Goal: Task Accomplishment & Management: Use online tool/utility

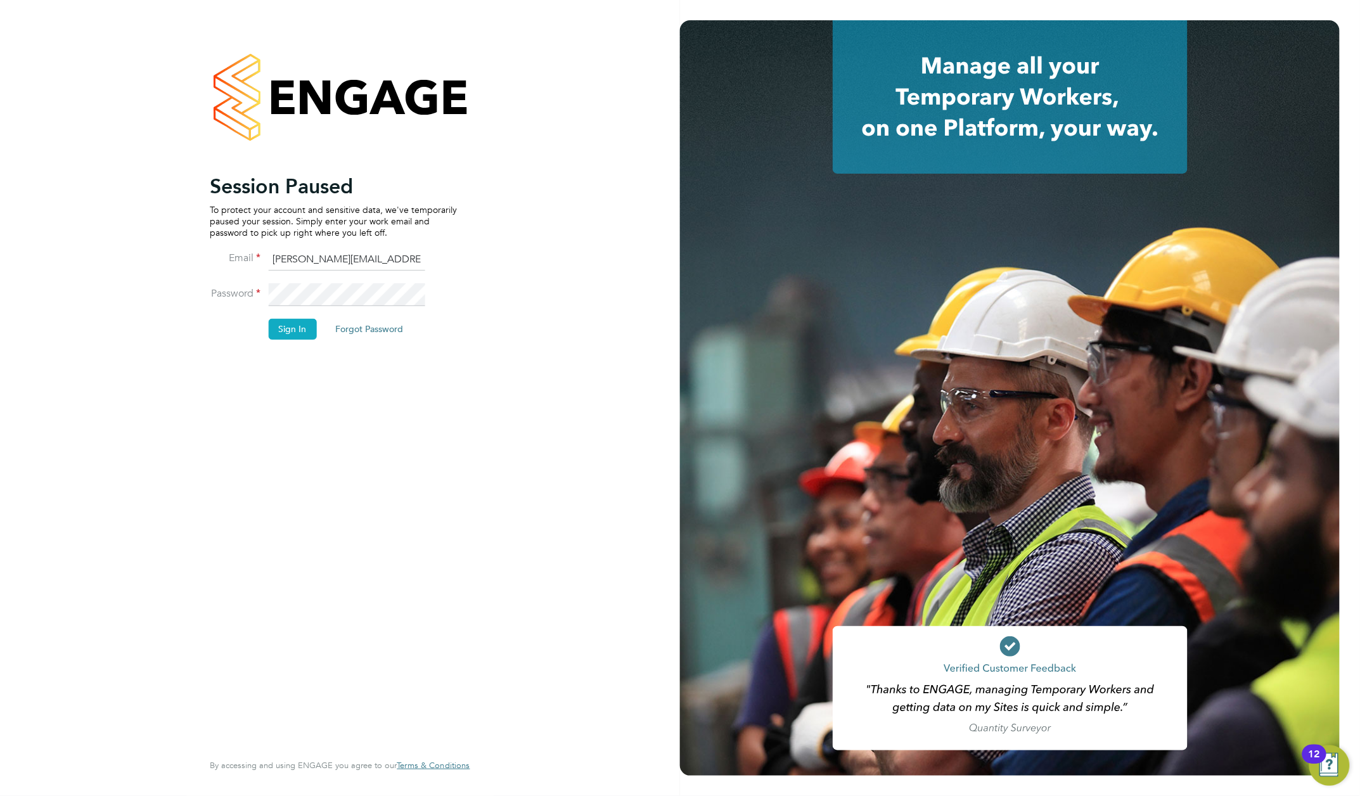
click at [286, 333] on button "Sign In" at bounding box center [292, 329] width 48 height 20
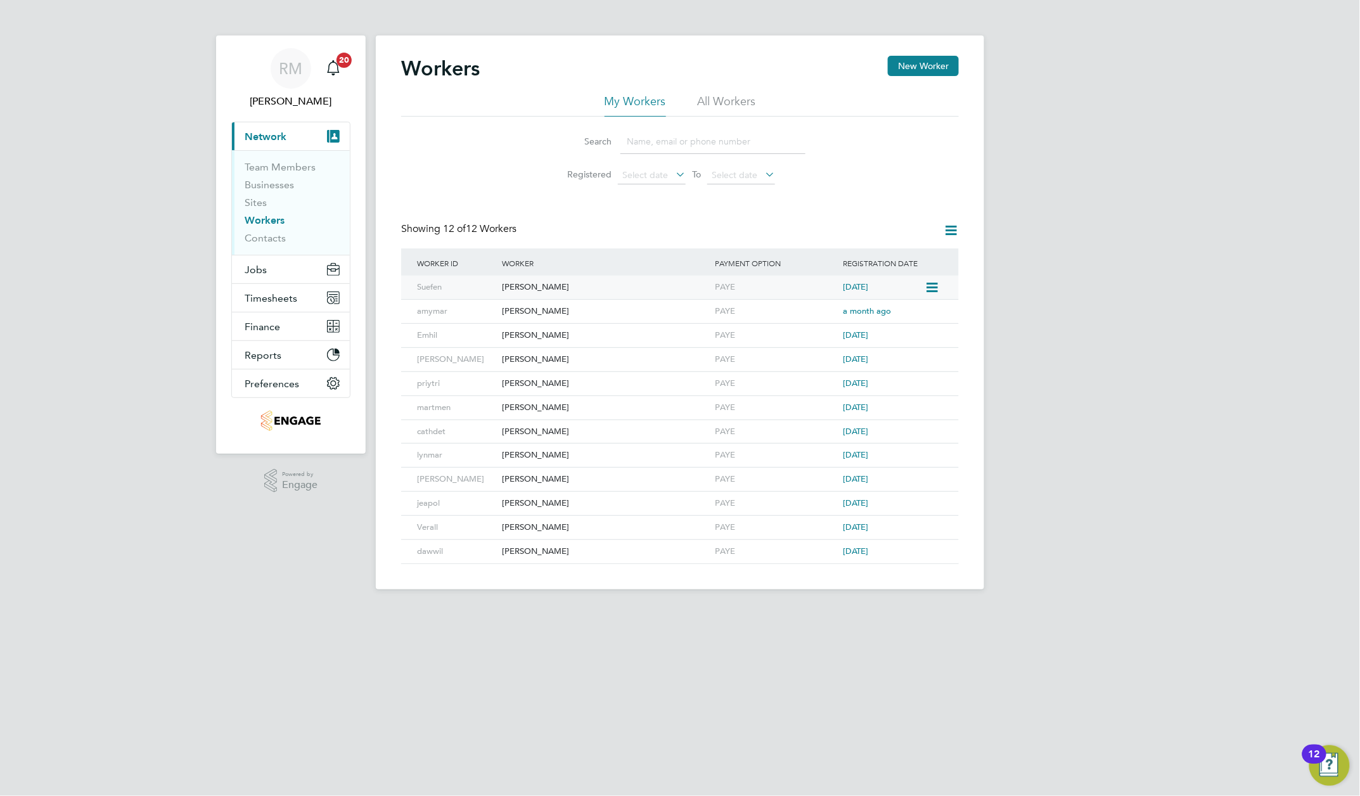
click at [511, 289] on div "Susan Fenner" at bounding box center [605, 287] width 213 height 23
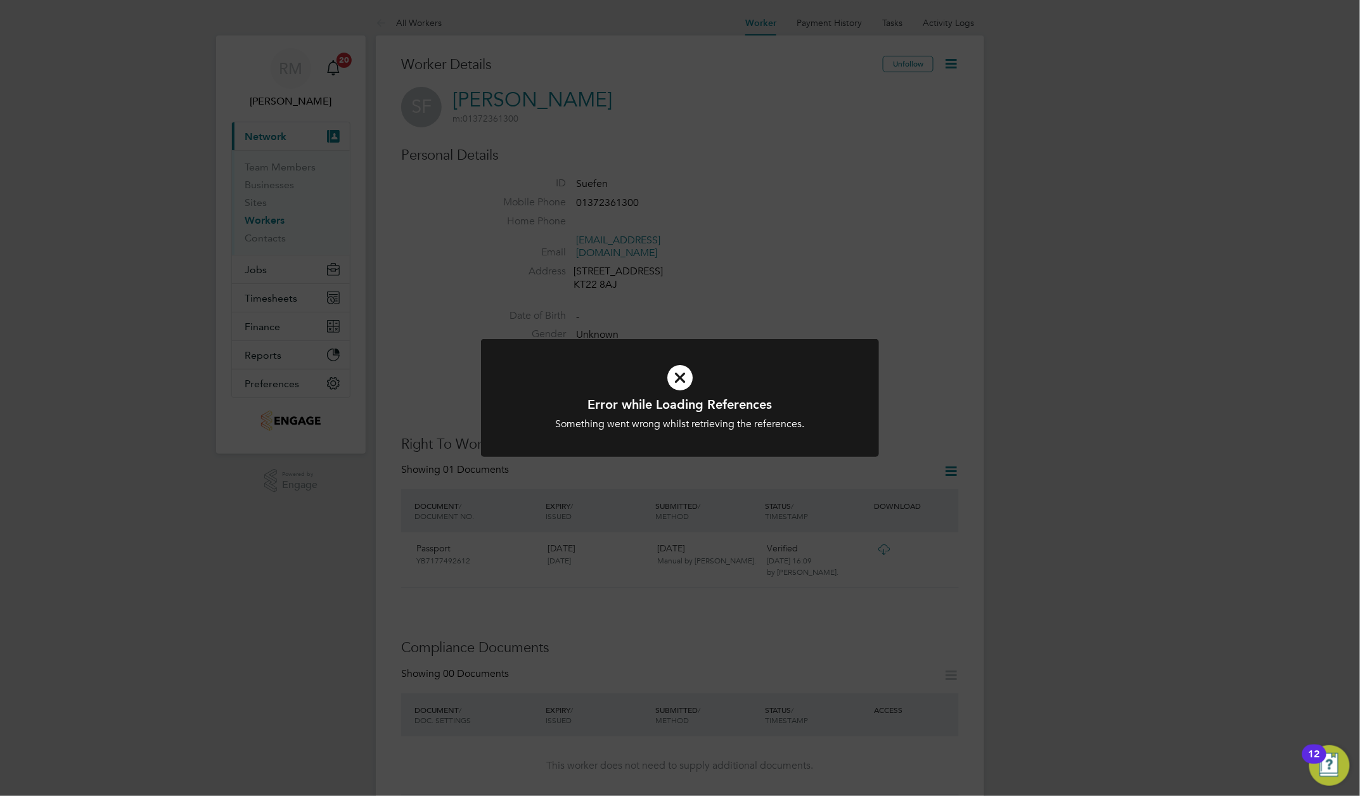
click at [675, 371] on icon at bounding box center [680, 377] width 330 height 49
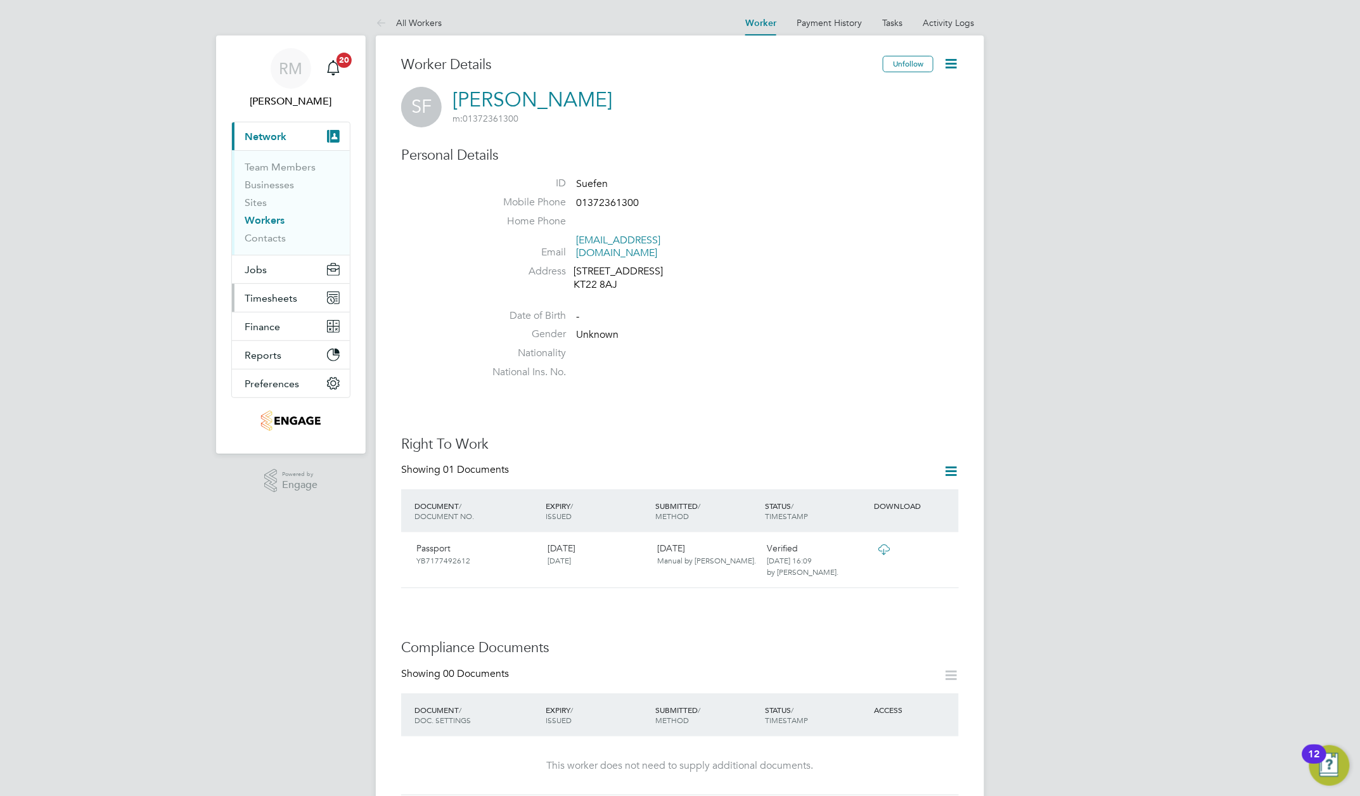
click at [267, 298] on span "Timesheets" at bounding box center [271, 298] width 53 height 12
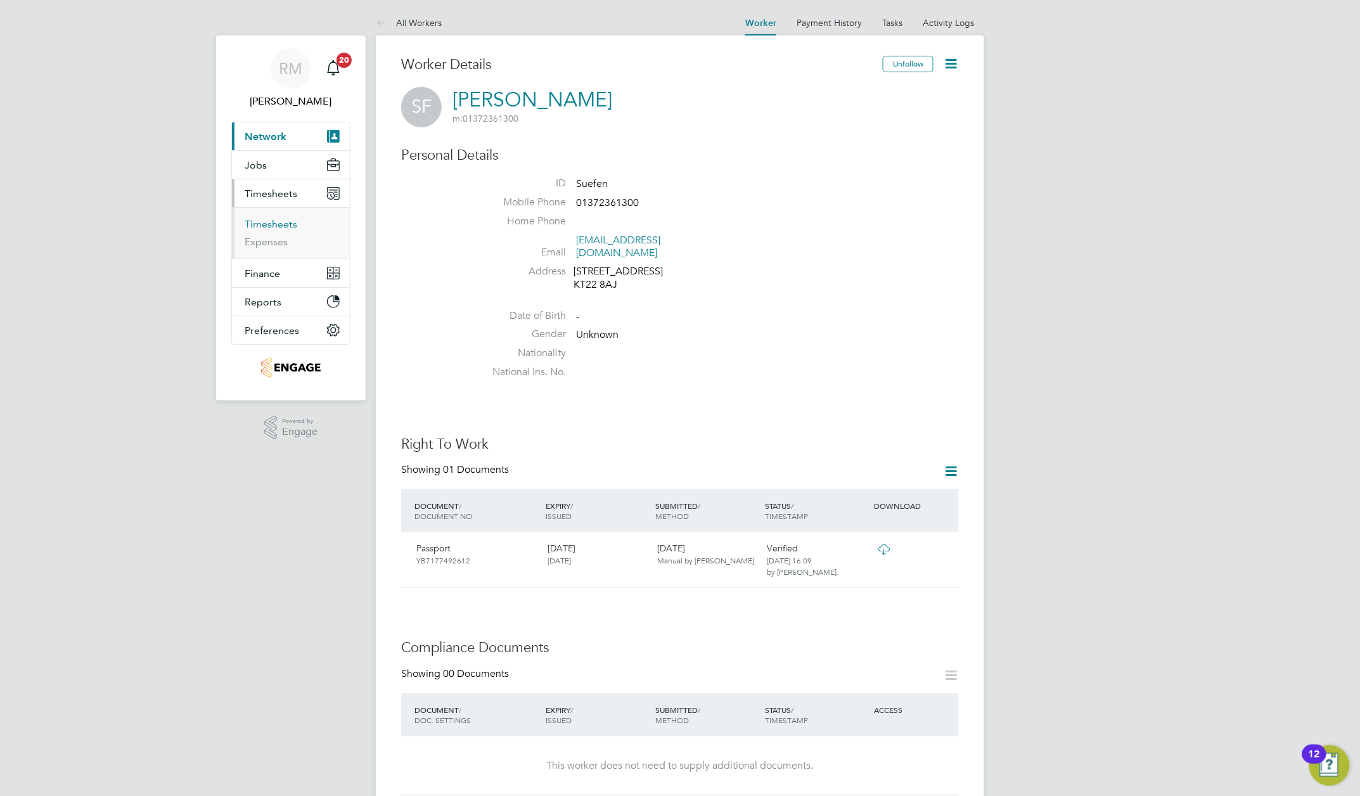
click at [256, 224] on link "Timesheets" at bounding box center [271, 224] width 53 height 12
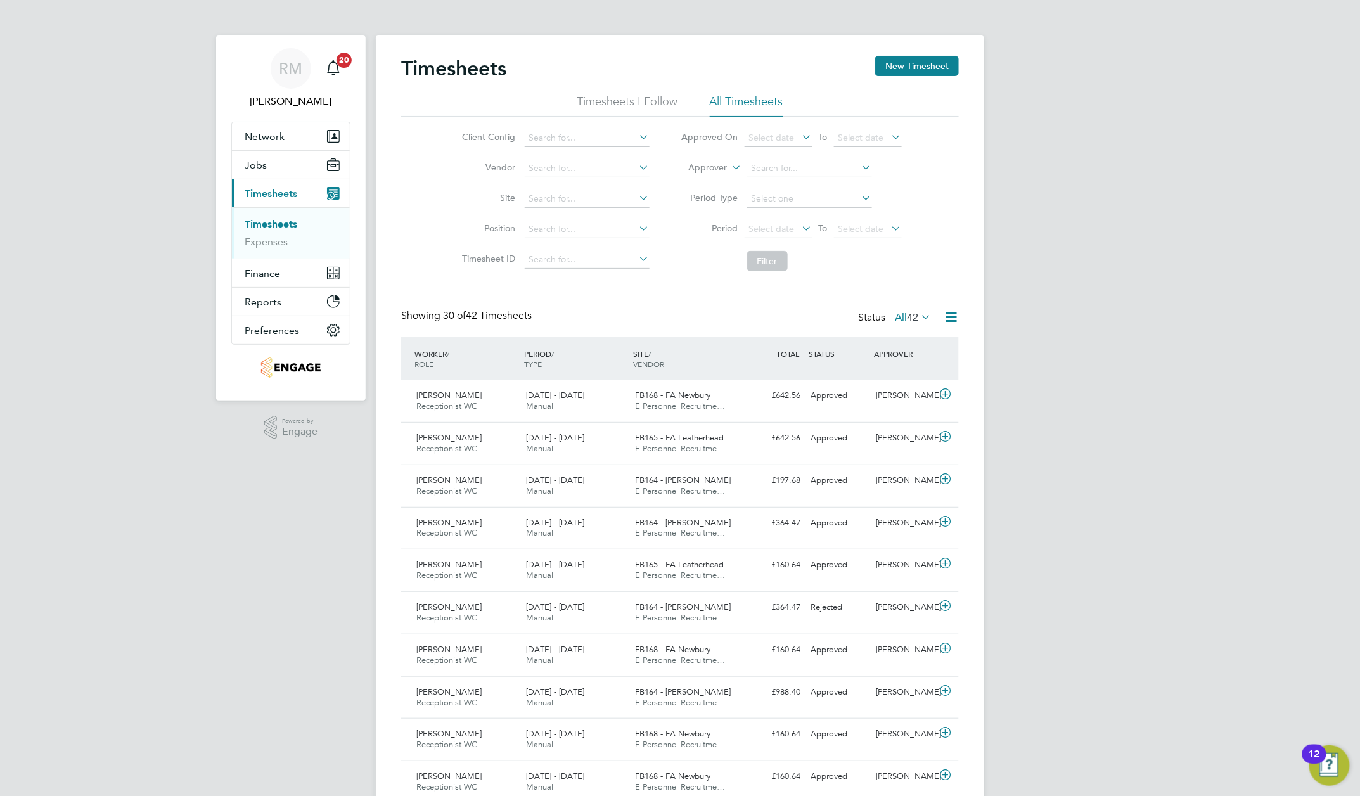
click at [800, 237] on icon at bounding box center [800, 228] width 0 height 18
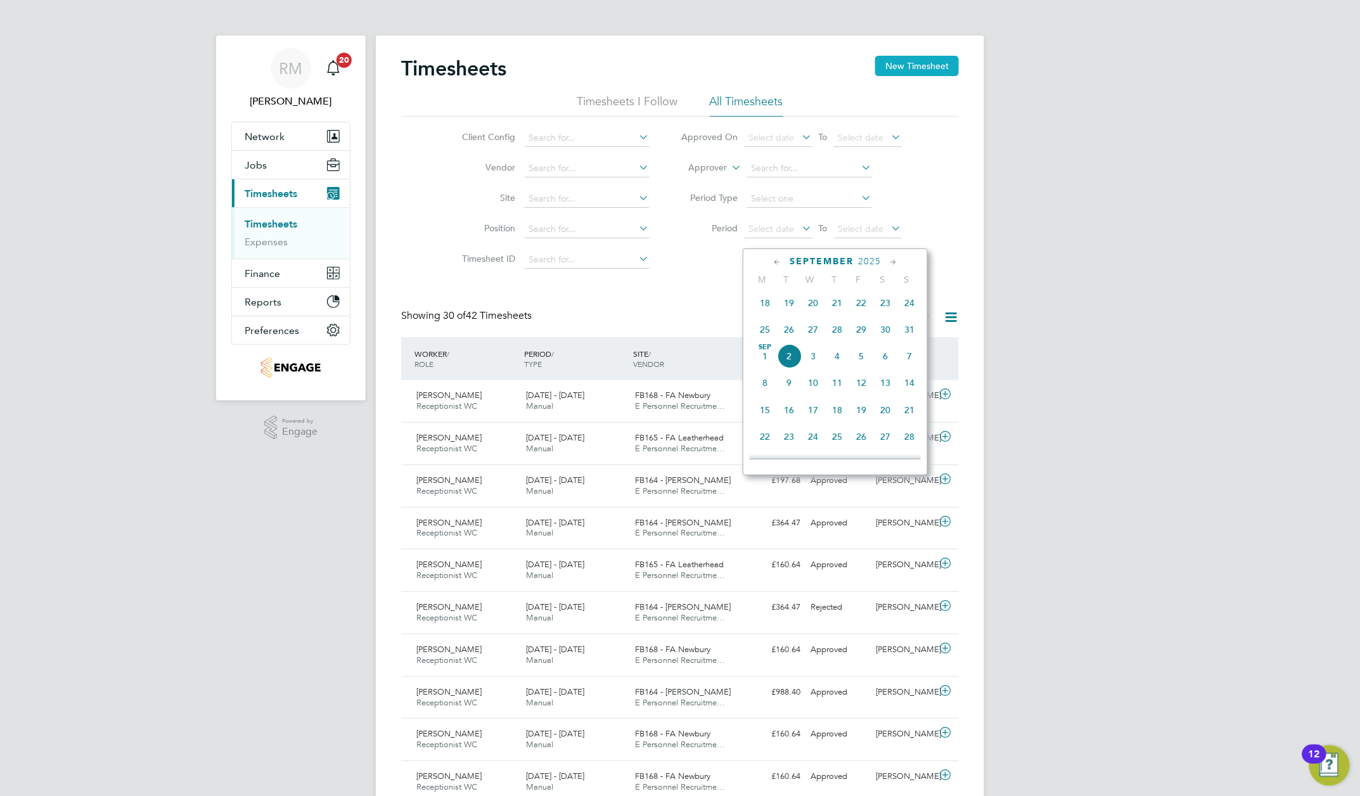
click at [908, 59] on button "New Timesheet" at bounding box center [917, 66] width 84 height 20
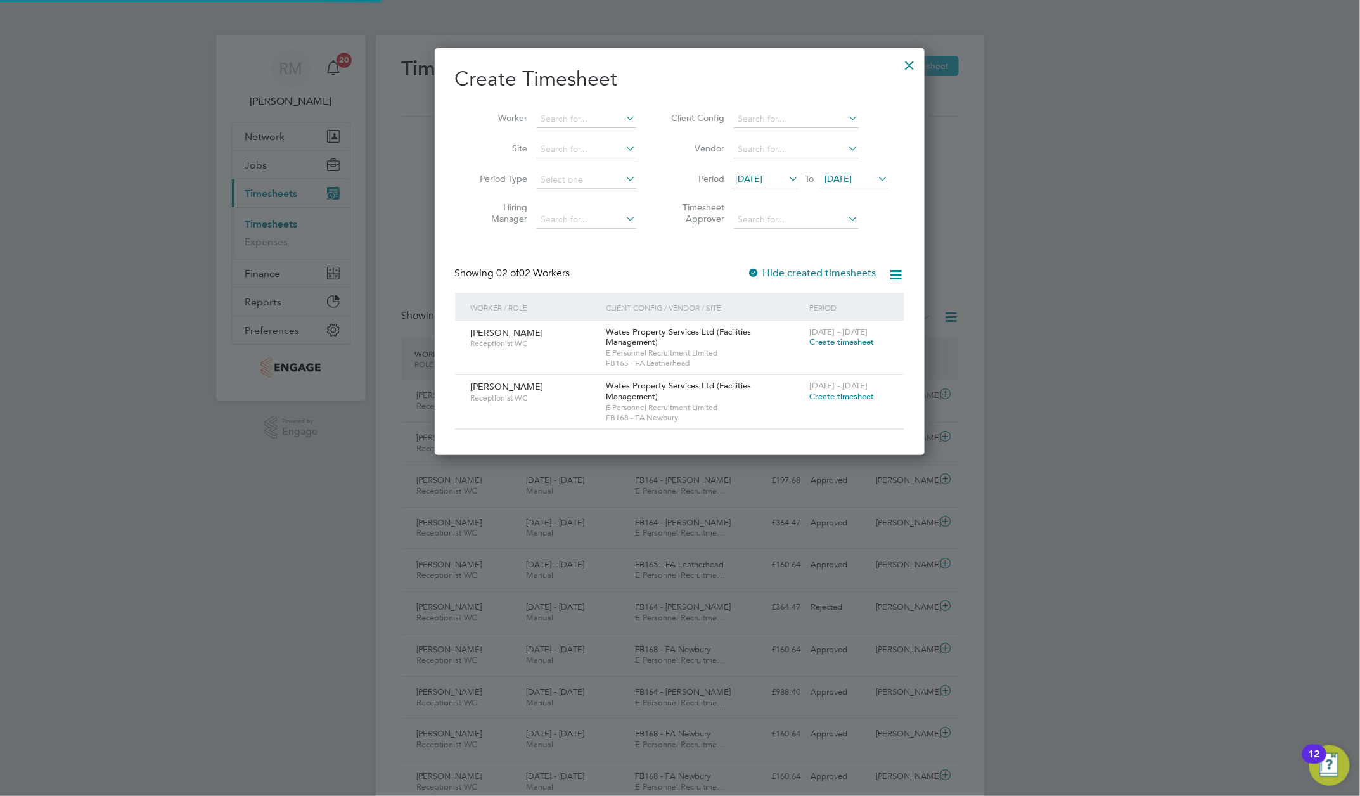
scroll to position [420, 491]
click at [786, 188] on icon at bounding box center [786, 179] width 0 height 18
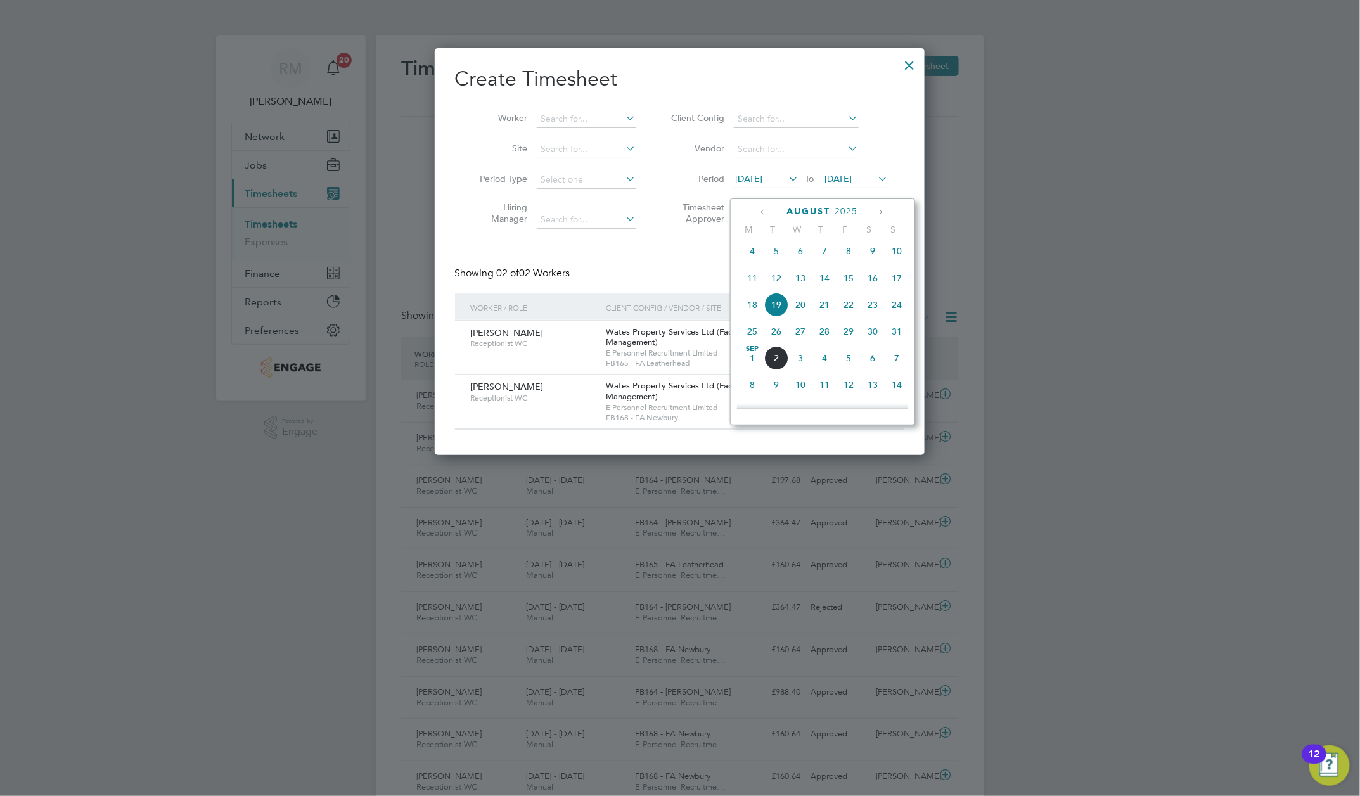
click at [870, 312] on span "23" at bounding box center [873, 305] width 24 height 24
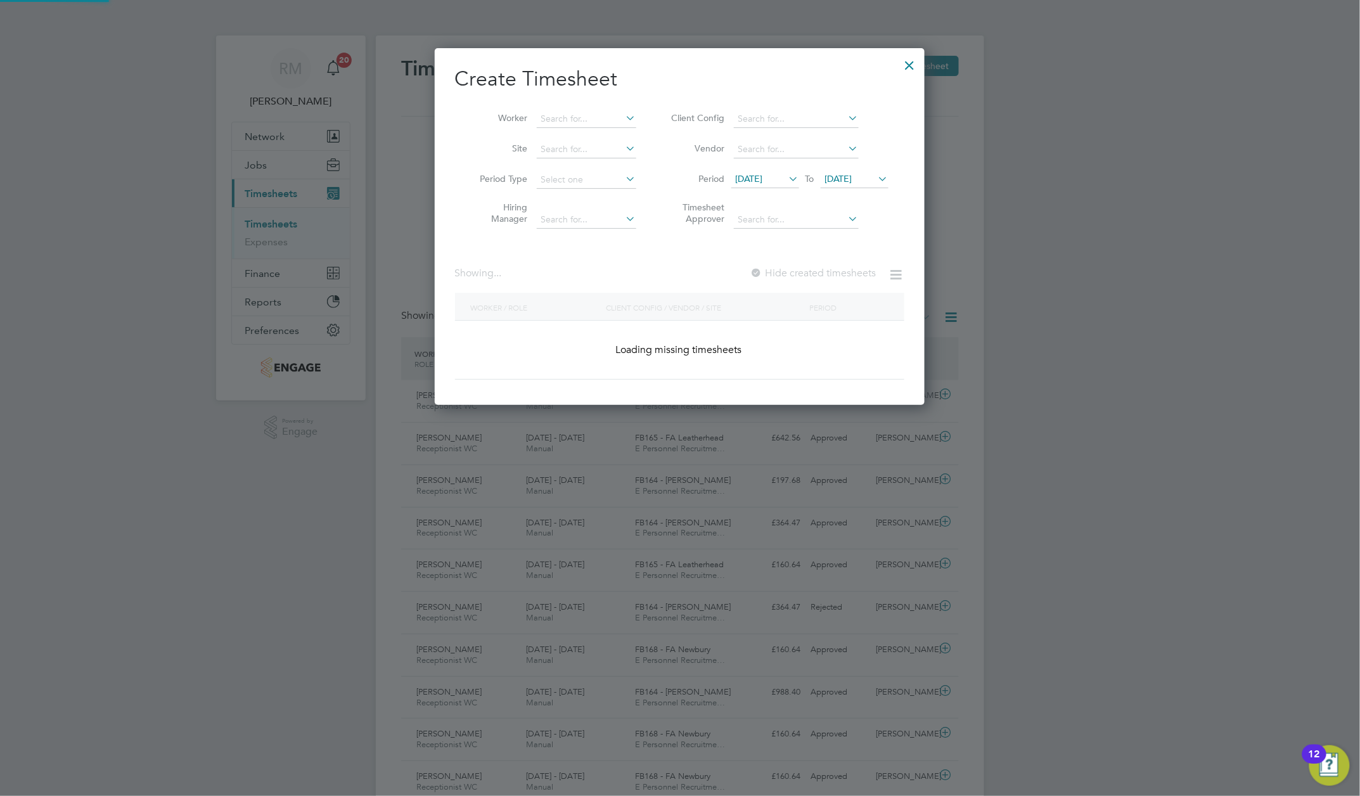
scroll to position [370, 491]
click at [876, 188] on icon at bounding box center [876, 179] width 0 height 18
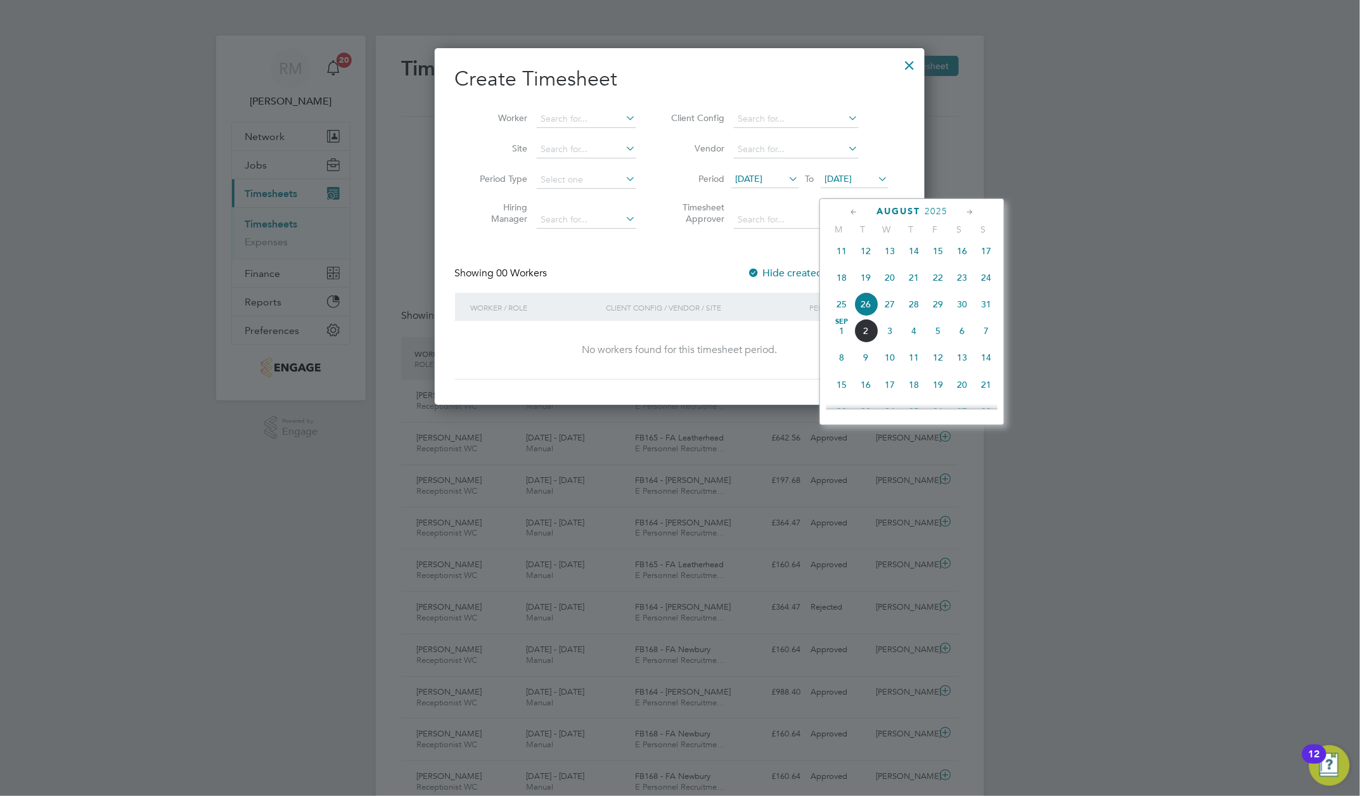
click at [936, 312] on span "29" at bounding box center [938, 304] width 24 height 24
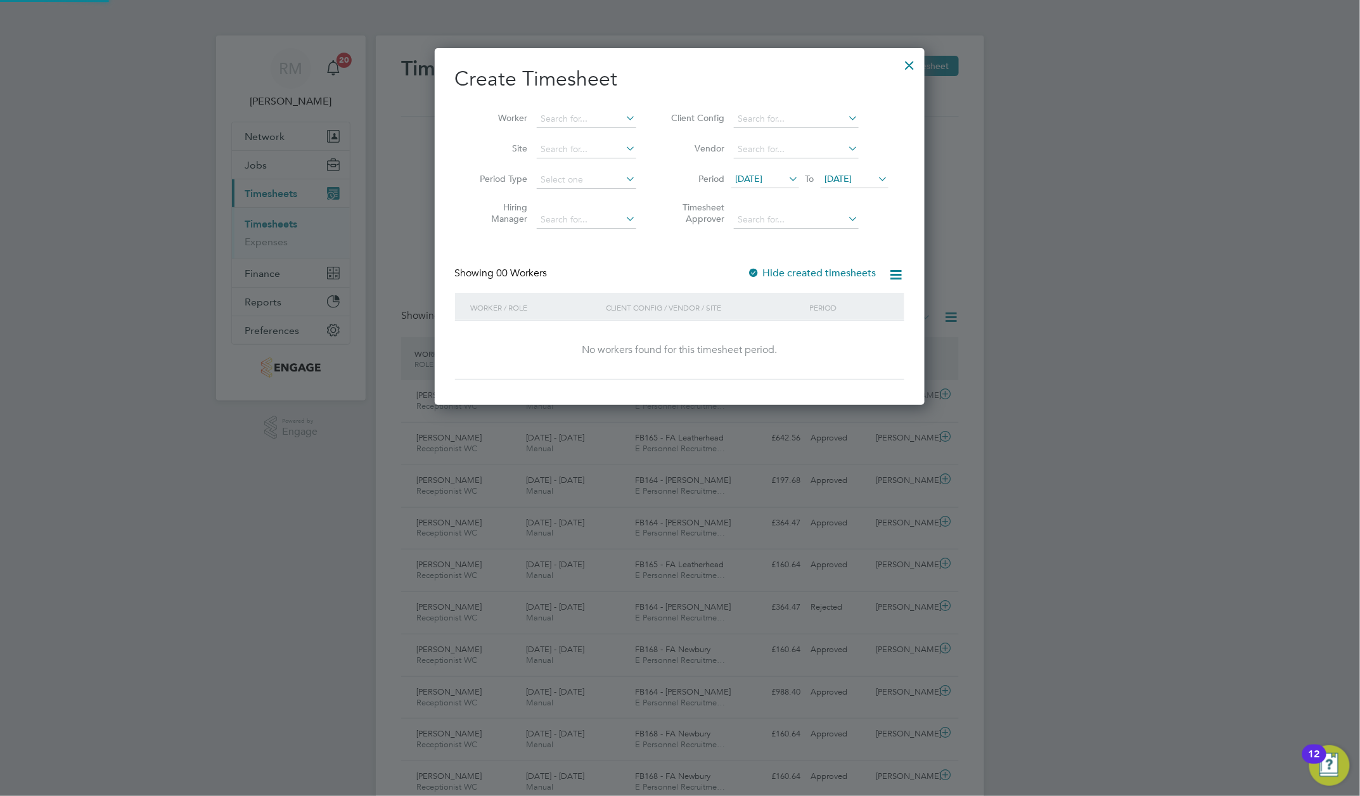
scroll to position [370, 491]
